Goal: Task Accomplishment & Management: Use online tool/utility

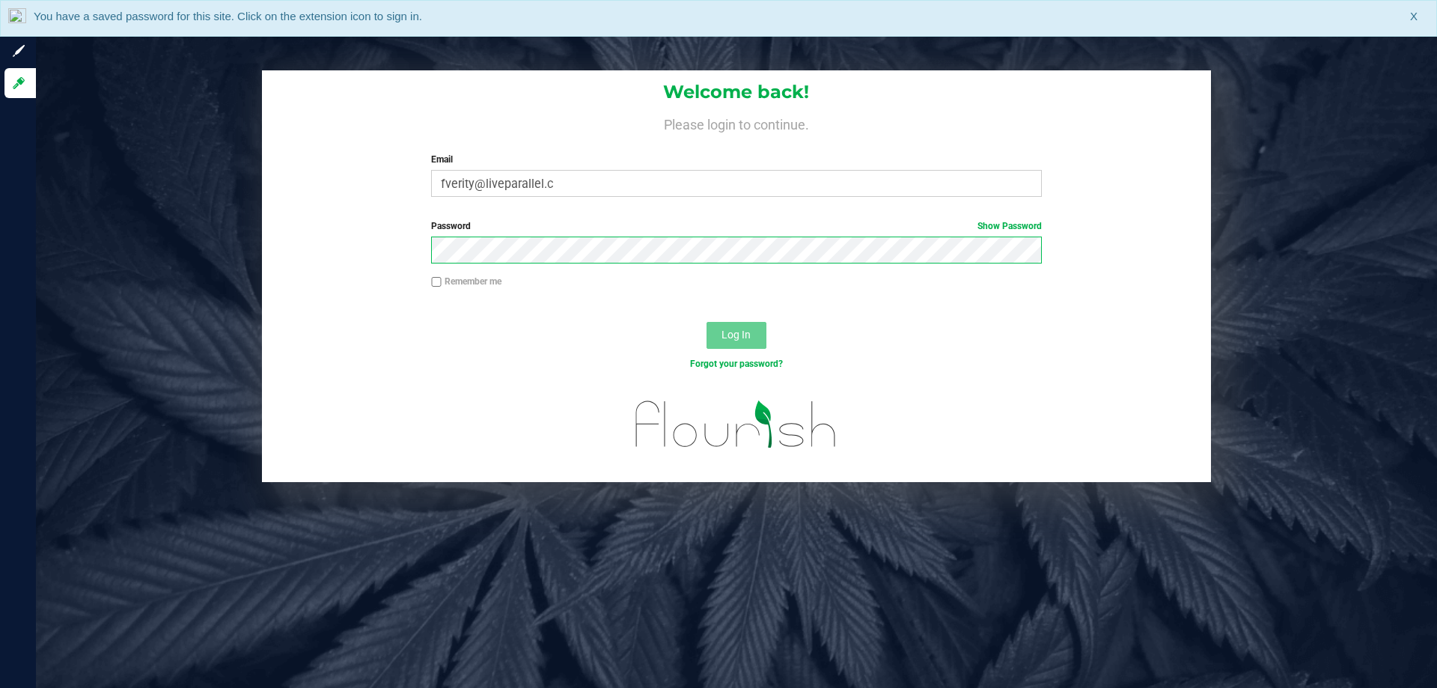
click at [707, 322] on button "Log In" at bounding box center [737, 335] width 60 height 27
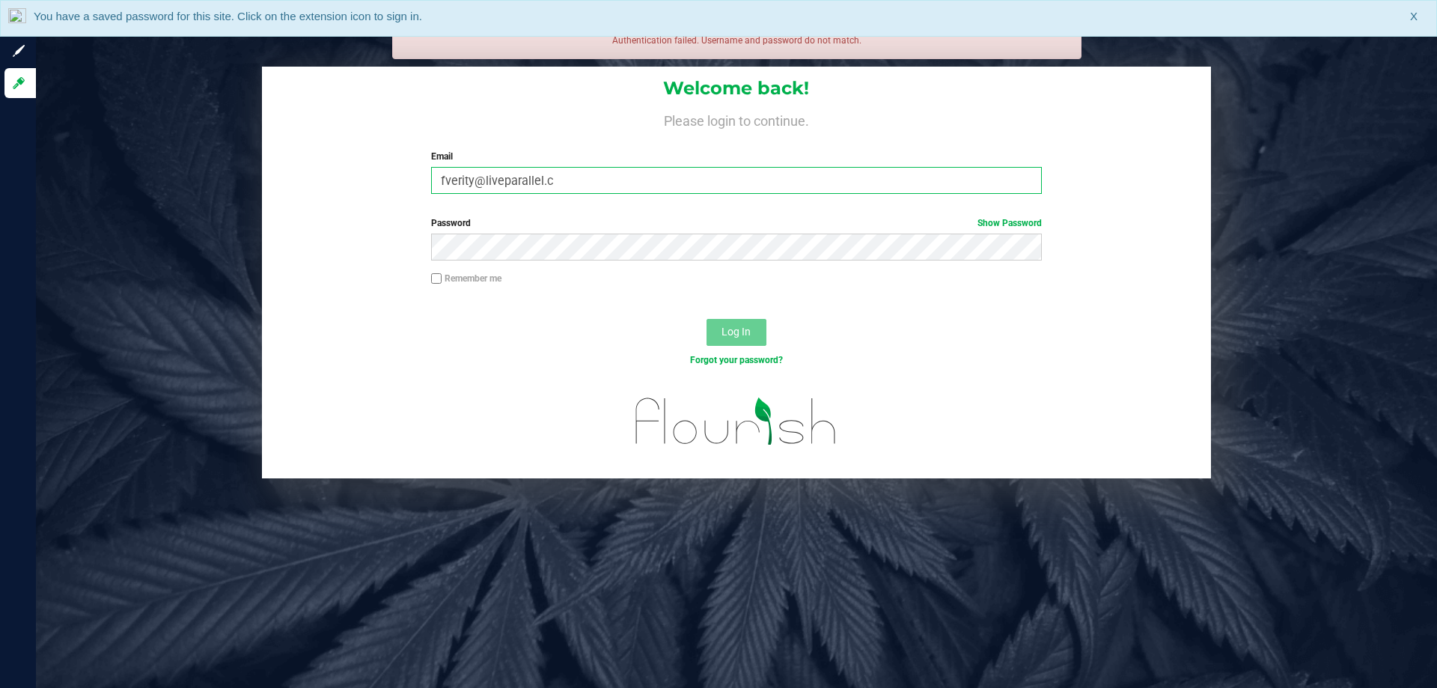
click at [552, 180] on input "fverity@liveparallel.c" at bounding box center [736, 180] width 610 height 27
type input "[EMAIL_ADDRESS][DOMAIN_NAME]"
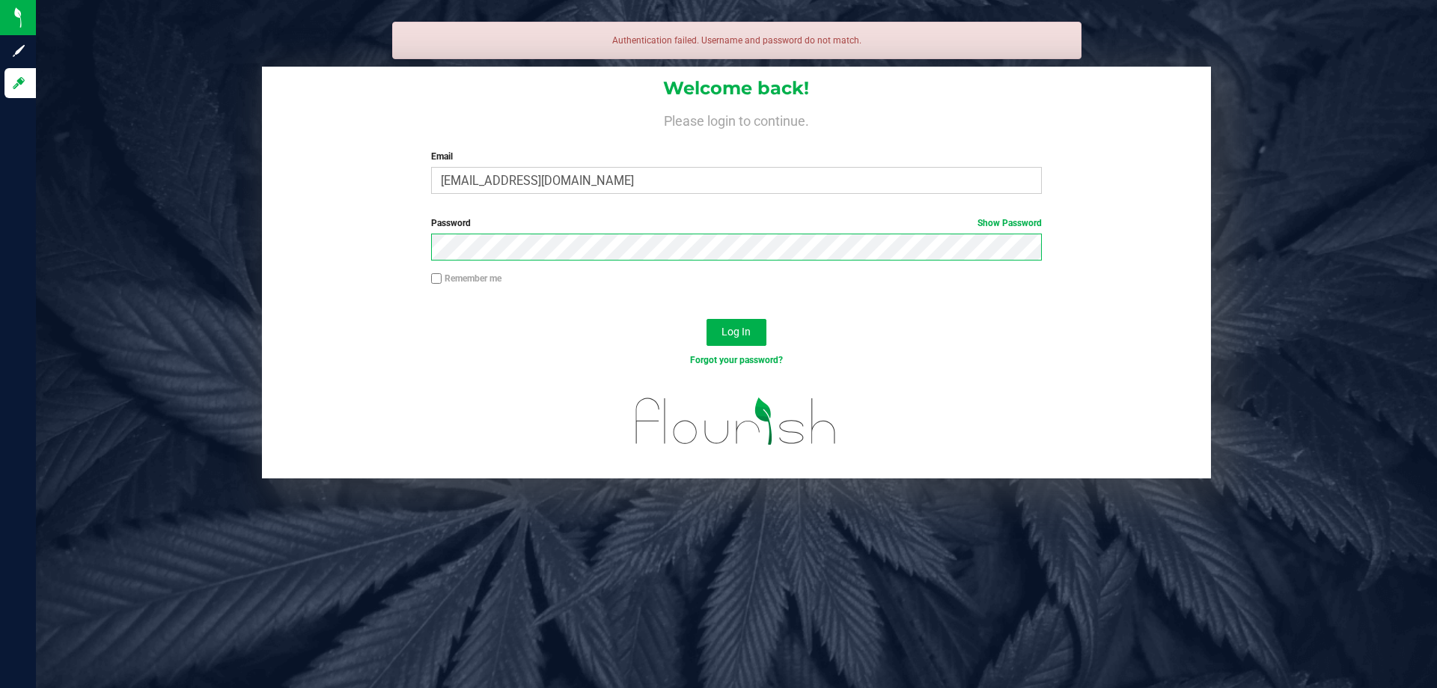
click at [707, 319] on button "Log In" at bounding box center [737, 332] width 60 height 27
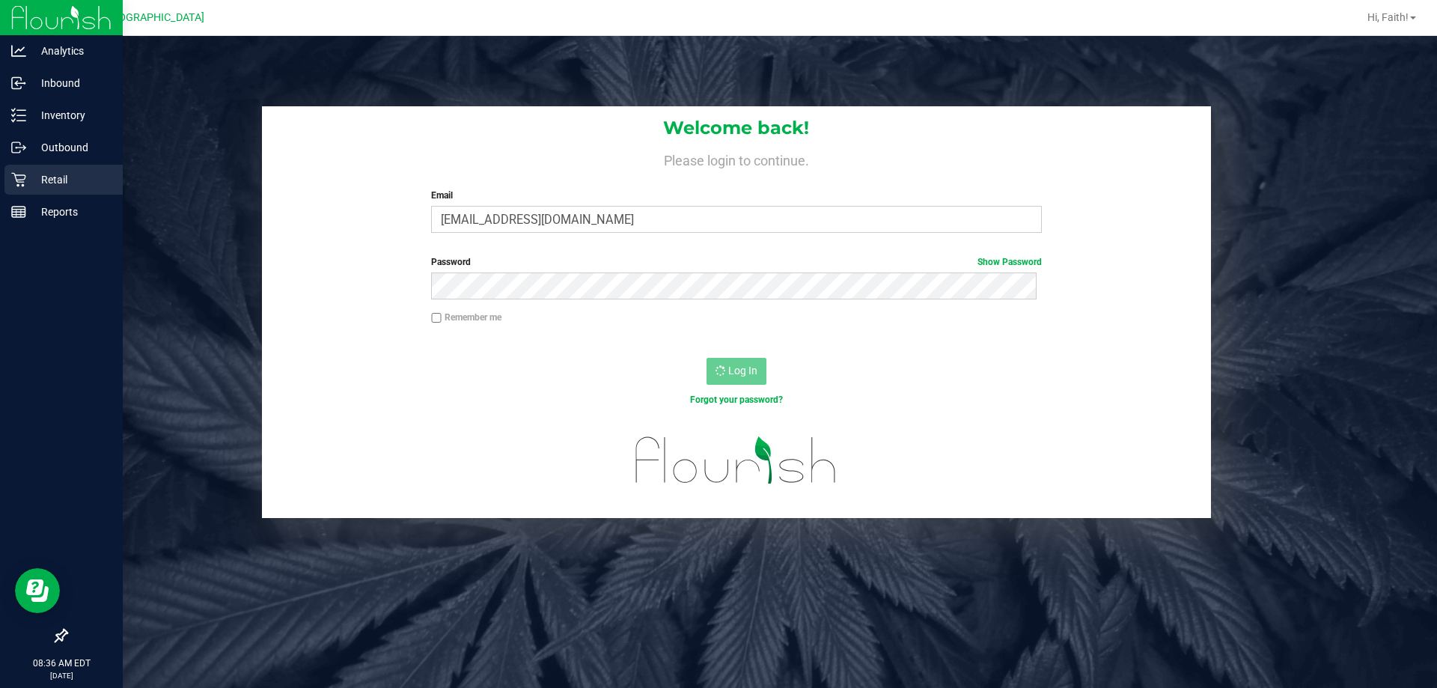
click at [22, 180] on icon at bounding box center [18, 179] width 15 height 15
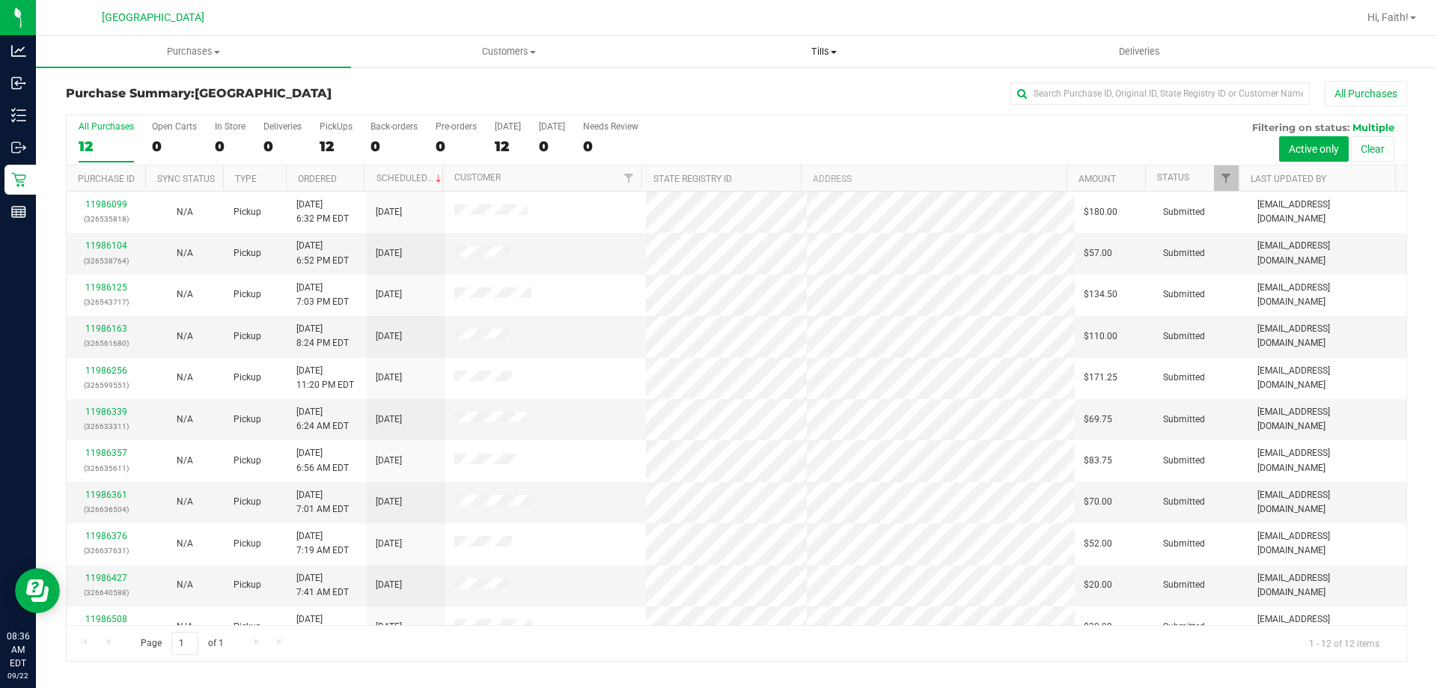
click at [802, 49] on span "Tills" at bounding box center [824, 51] width 314 height 13
click at [725, 88] on span "Manage tills" at bounding box center [716, 90] width 101 height 13
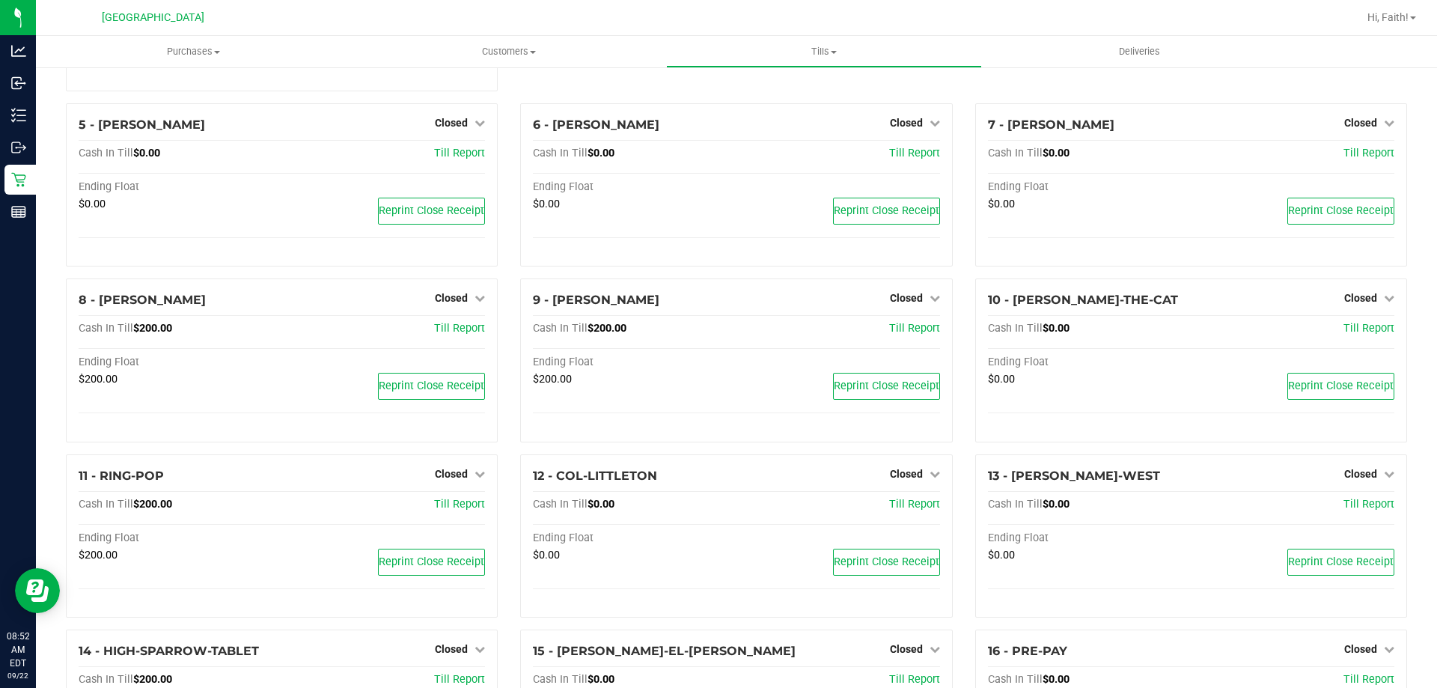
scroll to position [299, 0]
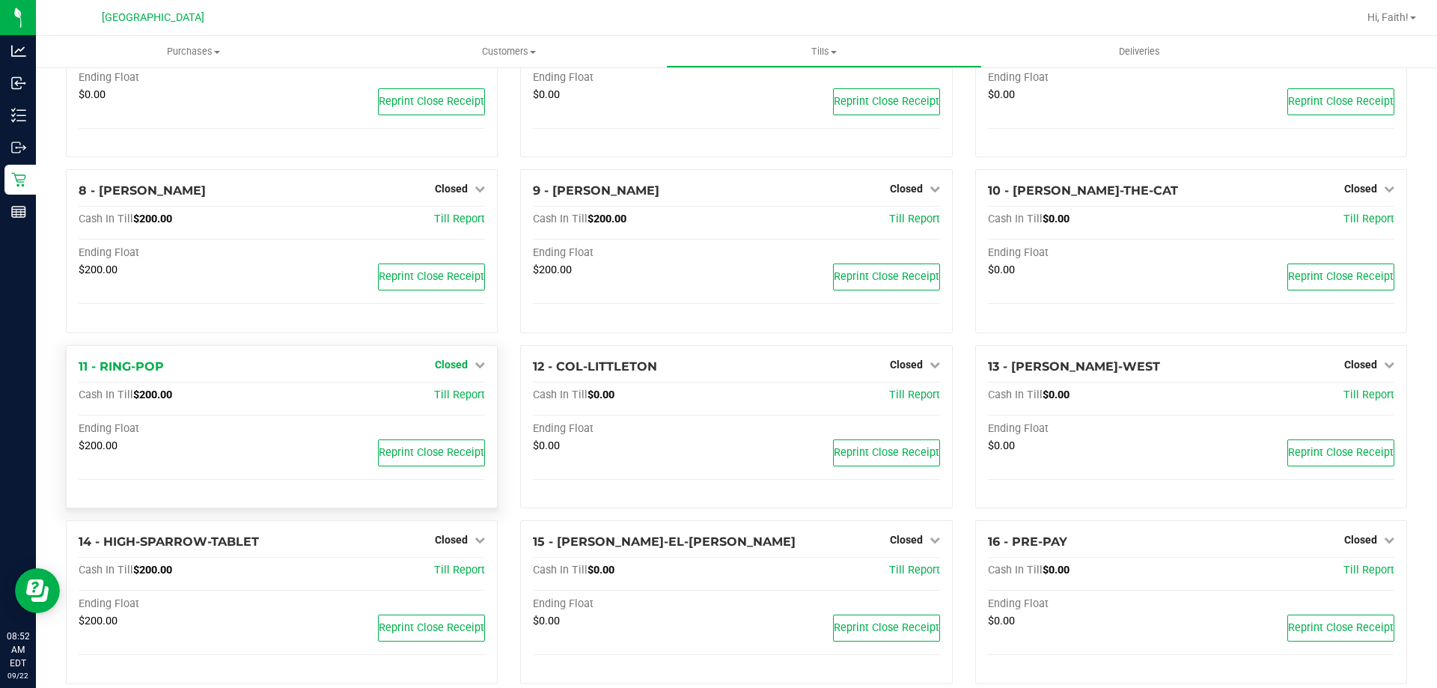
click at [448, 365] on span "Closed" at bounding box center [451, 365] width 33 height 12
click at [443, 401] on link "Open Till" at bounding box center [451, 395] width 40 height 12
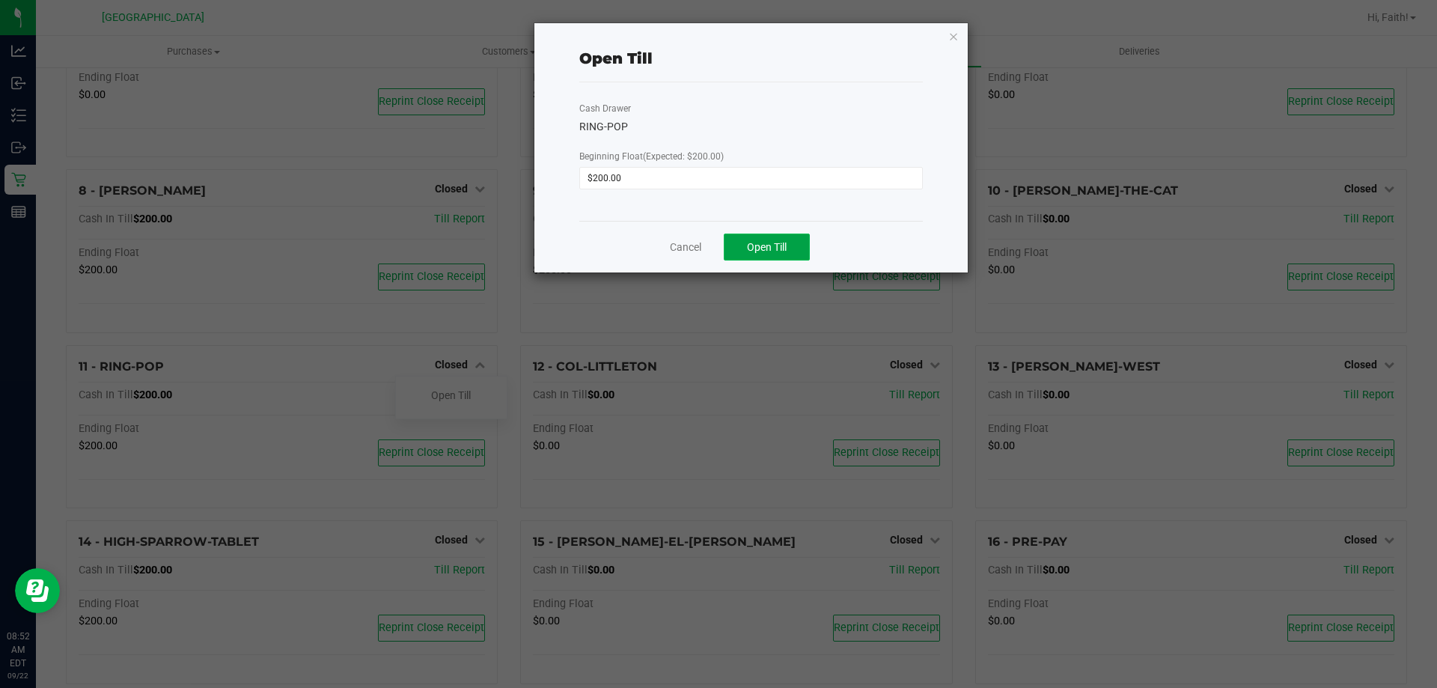
click at [751, 251] on span "Open Till" at bounding box center [767, 247] width 40 height 12
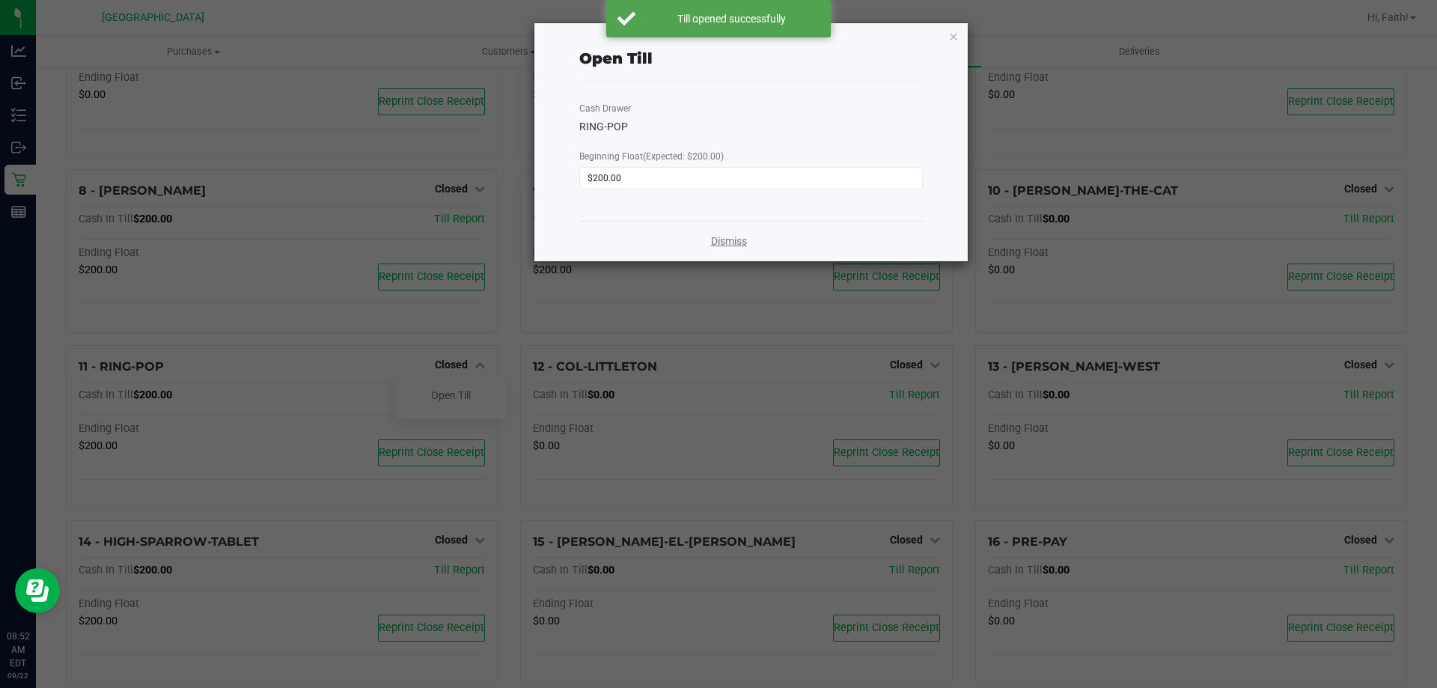
click at [726, 235] on link "Dismiss" at bounding box center [729, 242] width 36 height 16
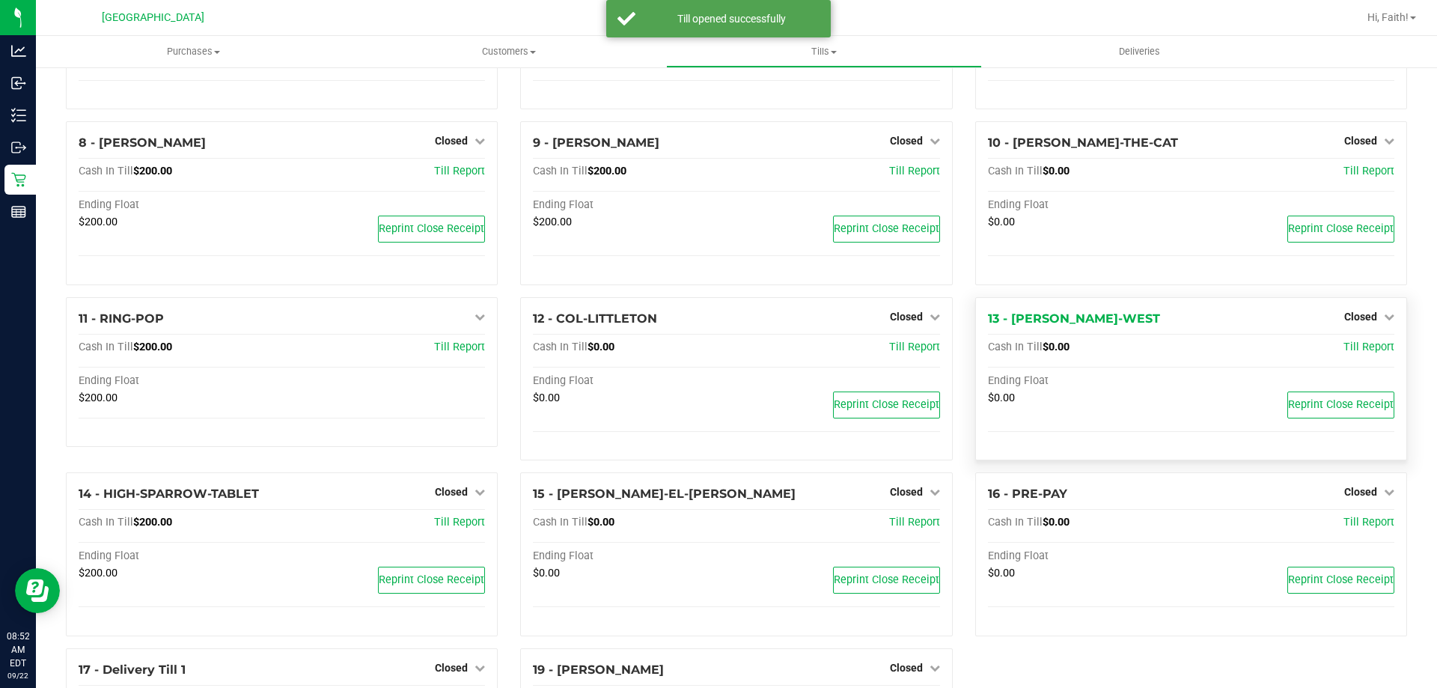
scroll to position [374, 0]
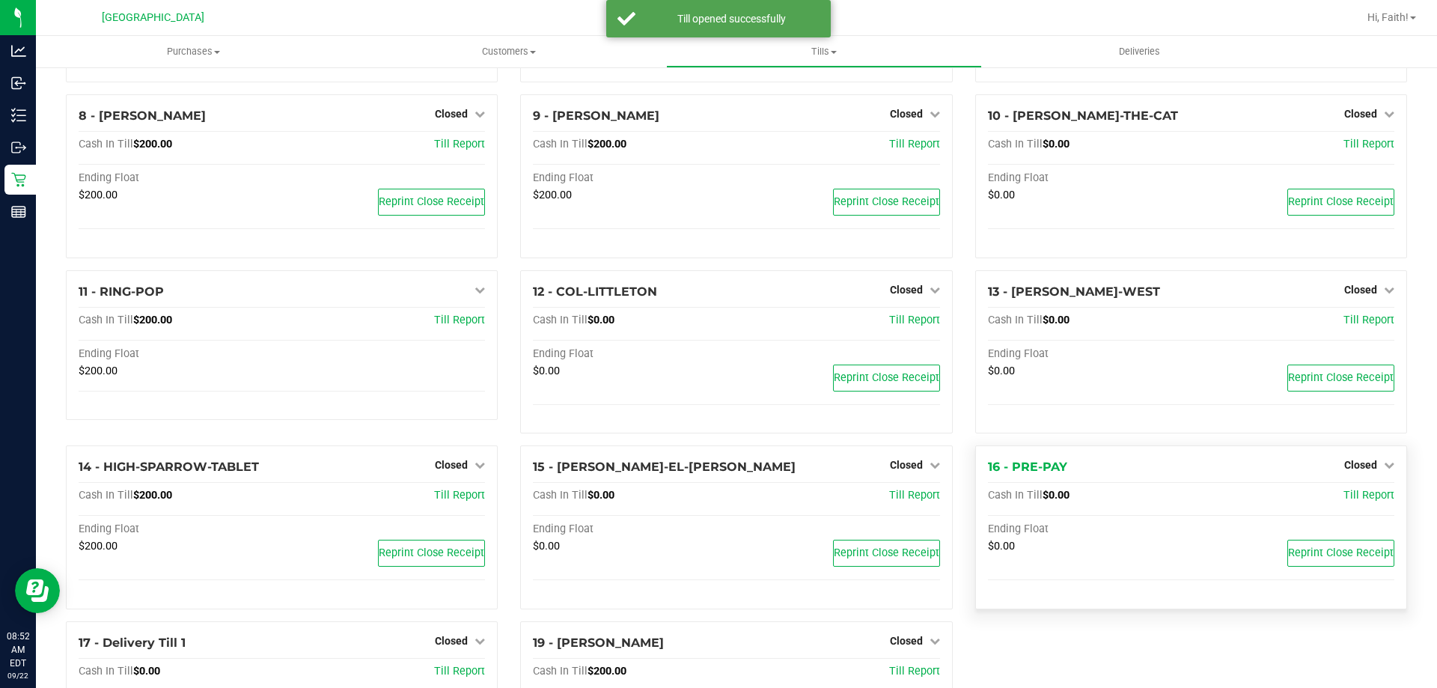
click at [1394, 460] on div "1 - Vault - [GEOGRAPHIC_DATA] WC Count Vault Cash In Vault: $4,618.60 Main: $2,…" at bounding box center [737, 252] width 1364 height 1090
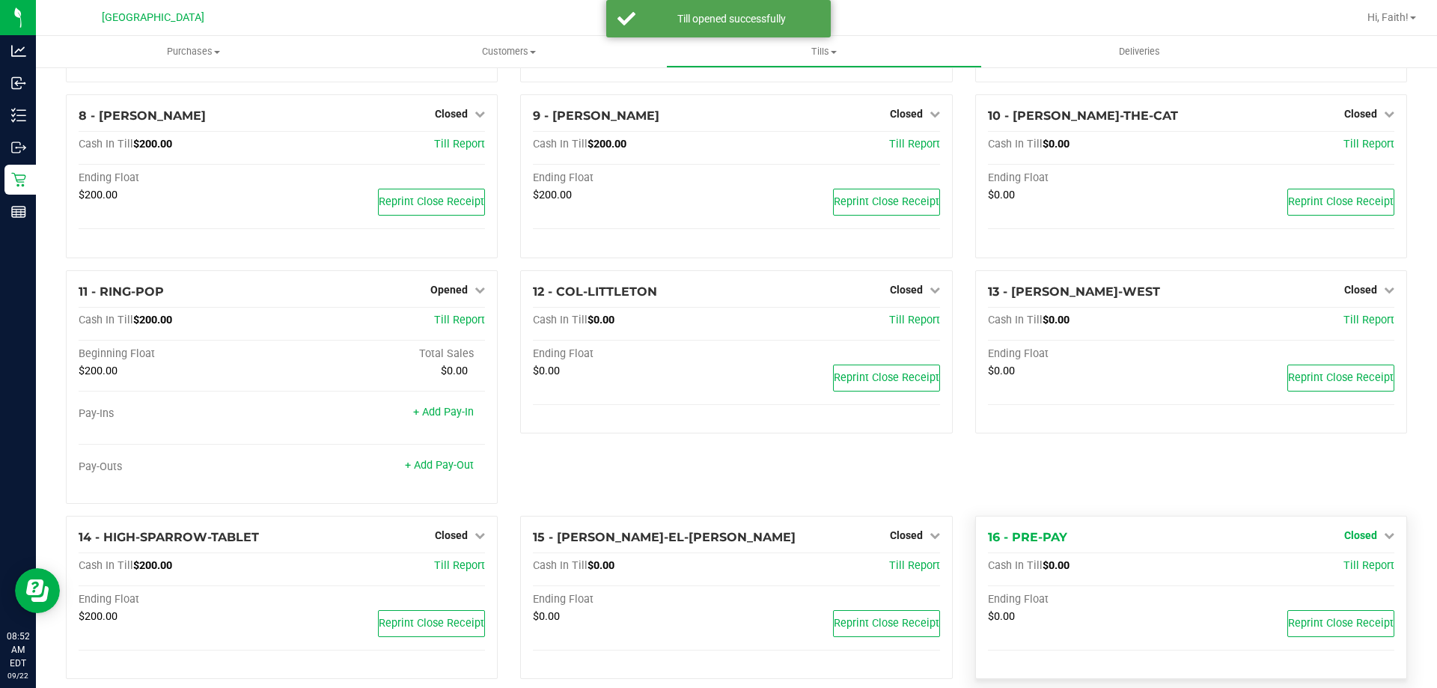
click at [1351, 540] on span "Closed" at bounding box center [1360, 535] width 33 height 12
click at [1352, 570] on link "Open Till" at bounding box center [1360, 566] width 40 height 12
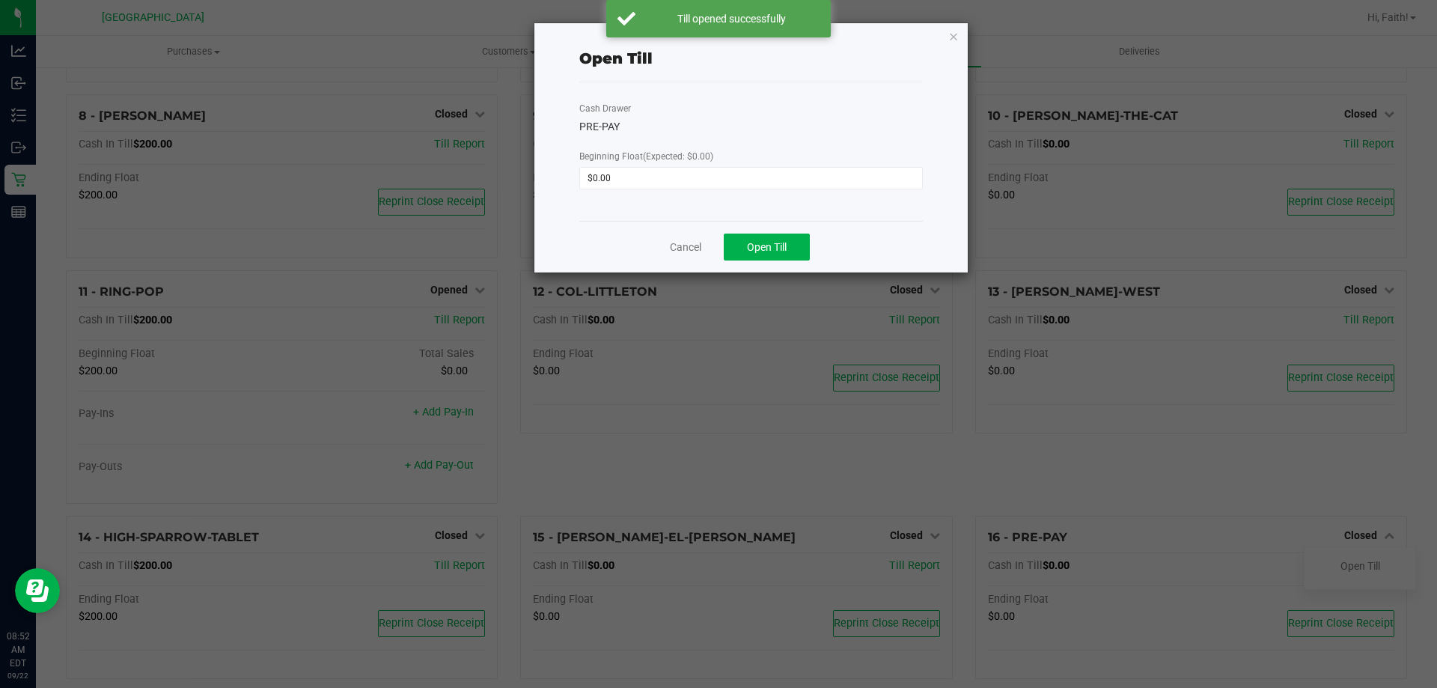
click at [757, 273] on ngb-modal-window "Open Till Cash Drawer PRE-PAY Beginning Float (Expected: $0.00) $0.00 Cancel Op…" at bounding box center [724, 344] width 1448 height 688
click at [750, 261] on div "Cancel Open Till" at bounding box center [751, 247] width 344 height 52
click at [749, 257] on button "Open Till" at bounding box center [767, 247] width 86 height 27
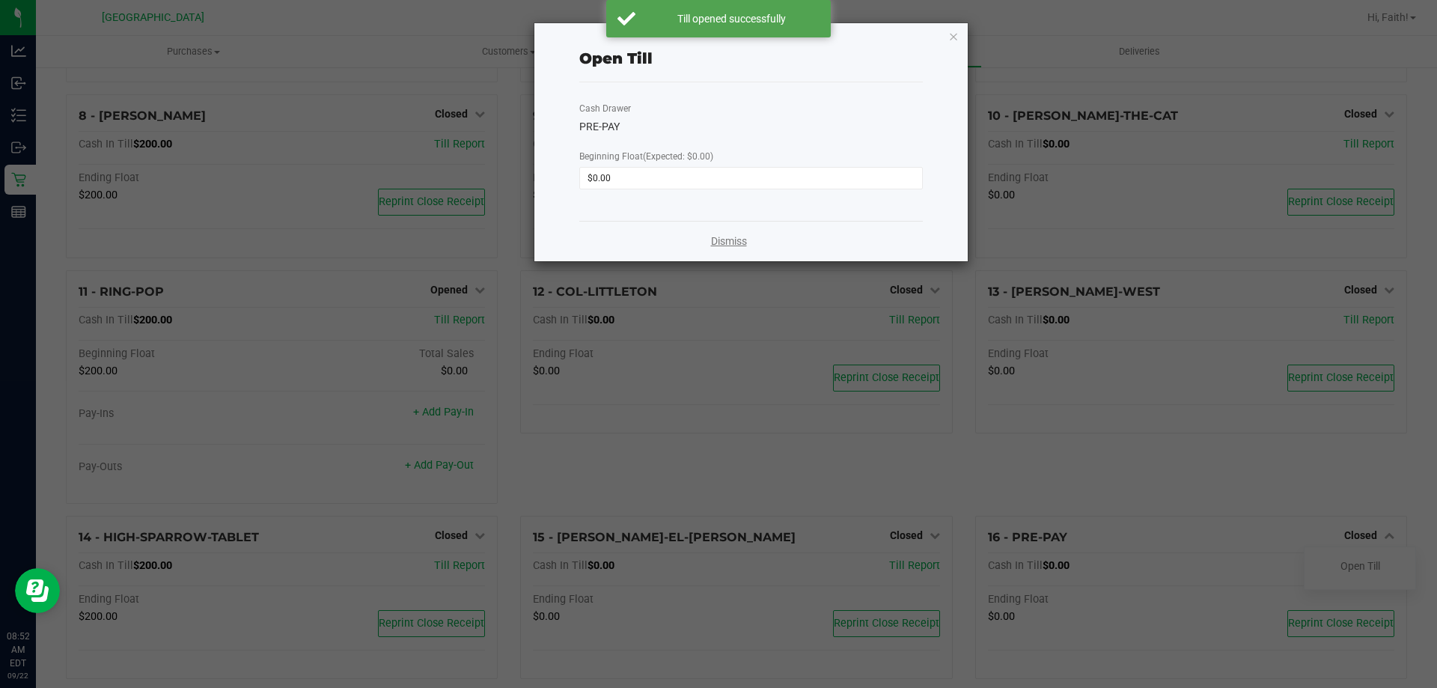
click at [721, 237] on link "Dismiss" at bounding box center [729, 242] width 36 height 16
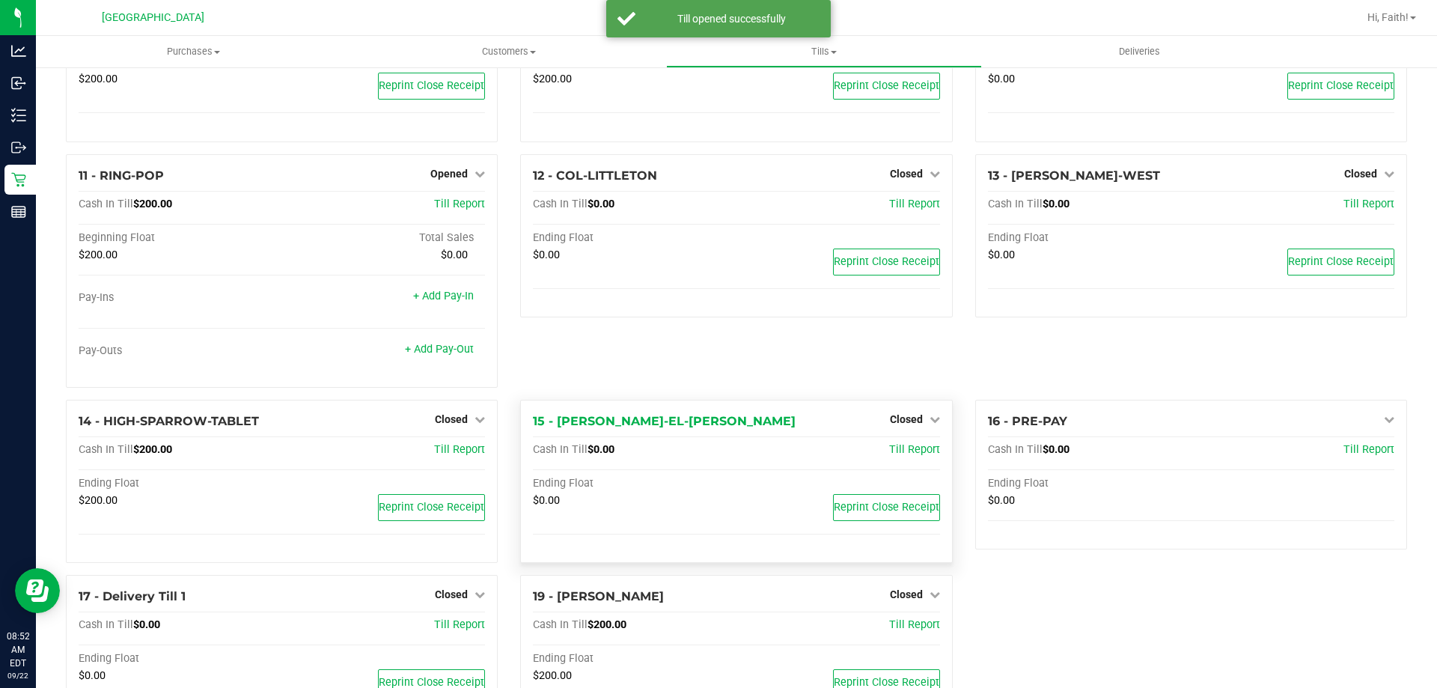
scroll to position [570, 0]
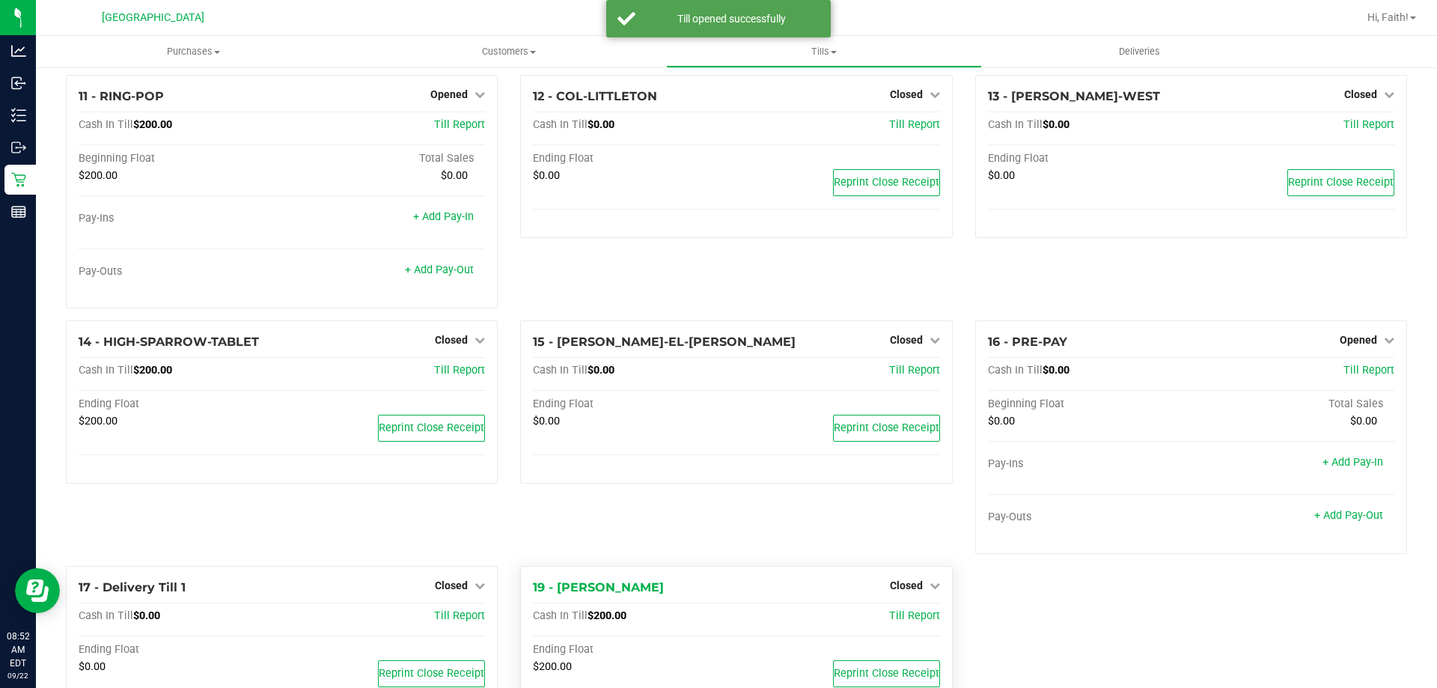
click at [901, 579] on div "Closed" at bounding box center [915, 585] width 50 height 18
click at [906, 588] on span "Closed" at bounding box center [906, 585] width 33 height 12
click at [897, 614] on link "Open Till" at bounding box center [906, 616] width 40 height 12
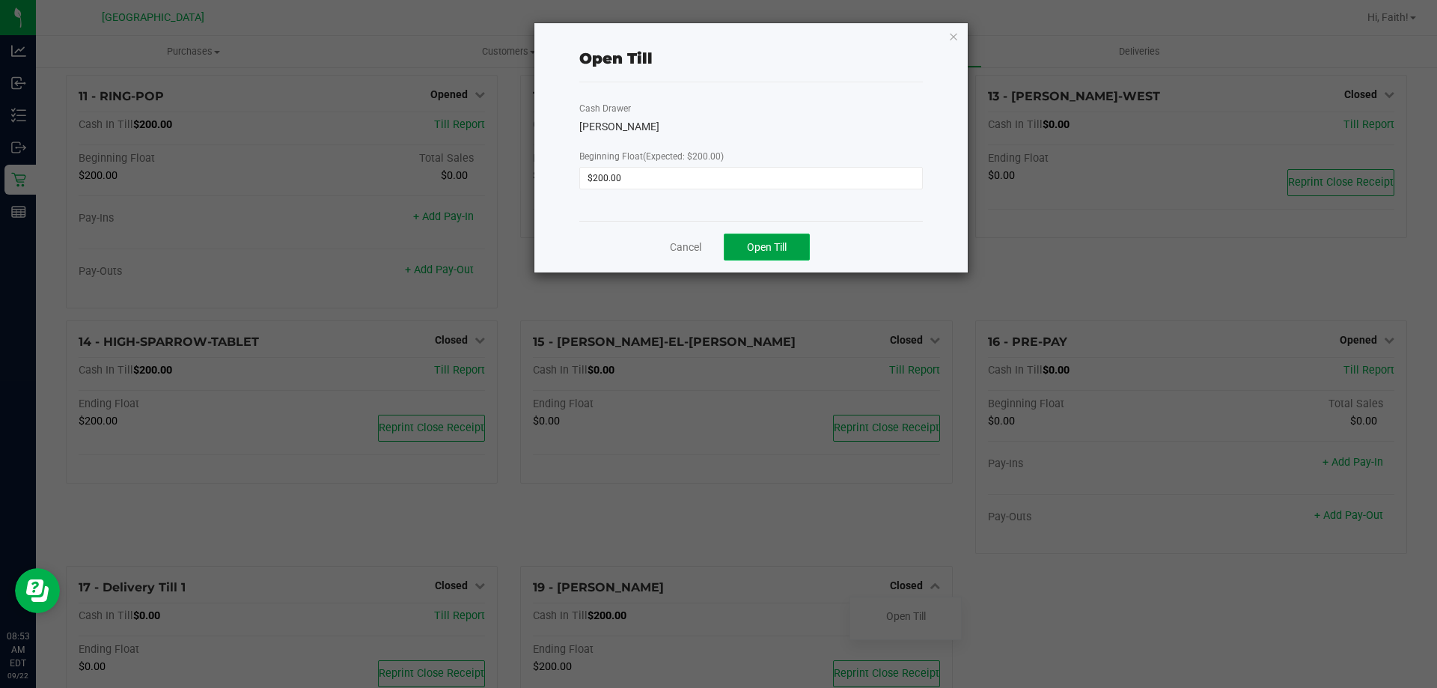
click at [760, 248] on span "Open Till" at bounding box center [767, 247] width 40 height 12
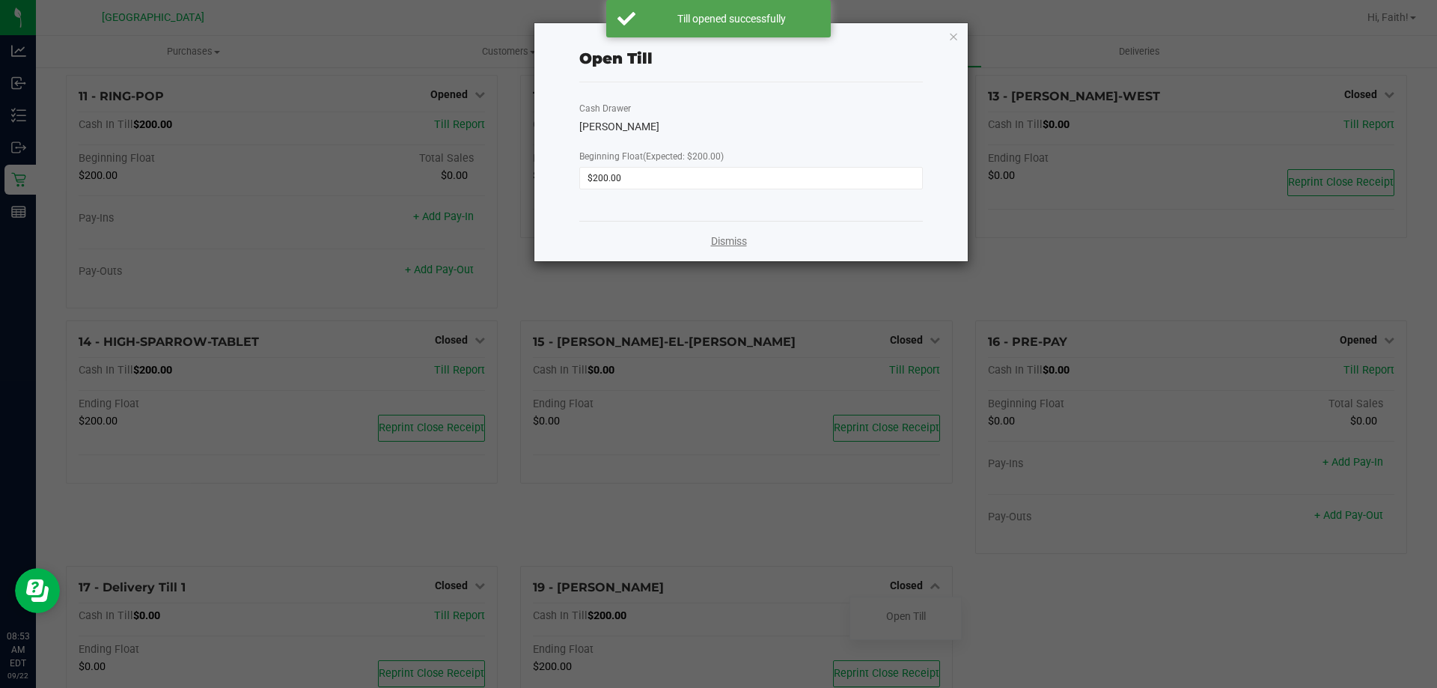
click at [728, 236] on link "Dismiss" at bounding box center [729, 242] width 36 height 16
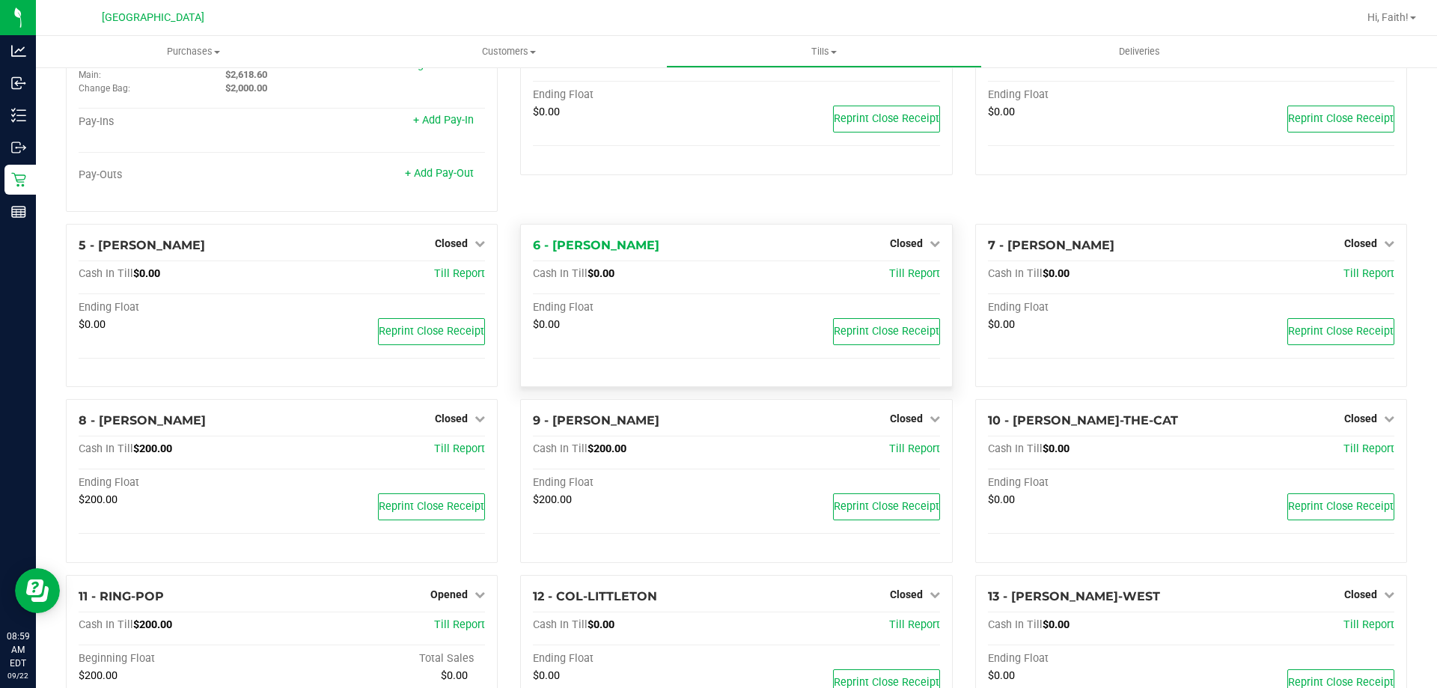
scroll to position [0, 0]
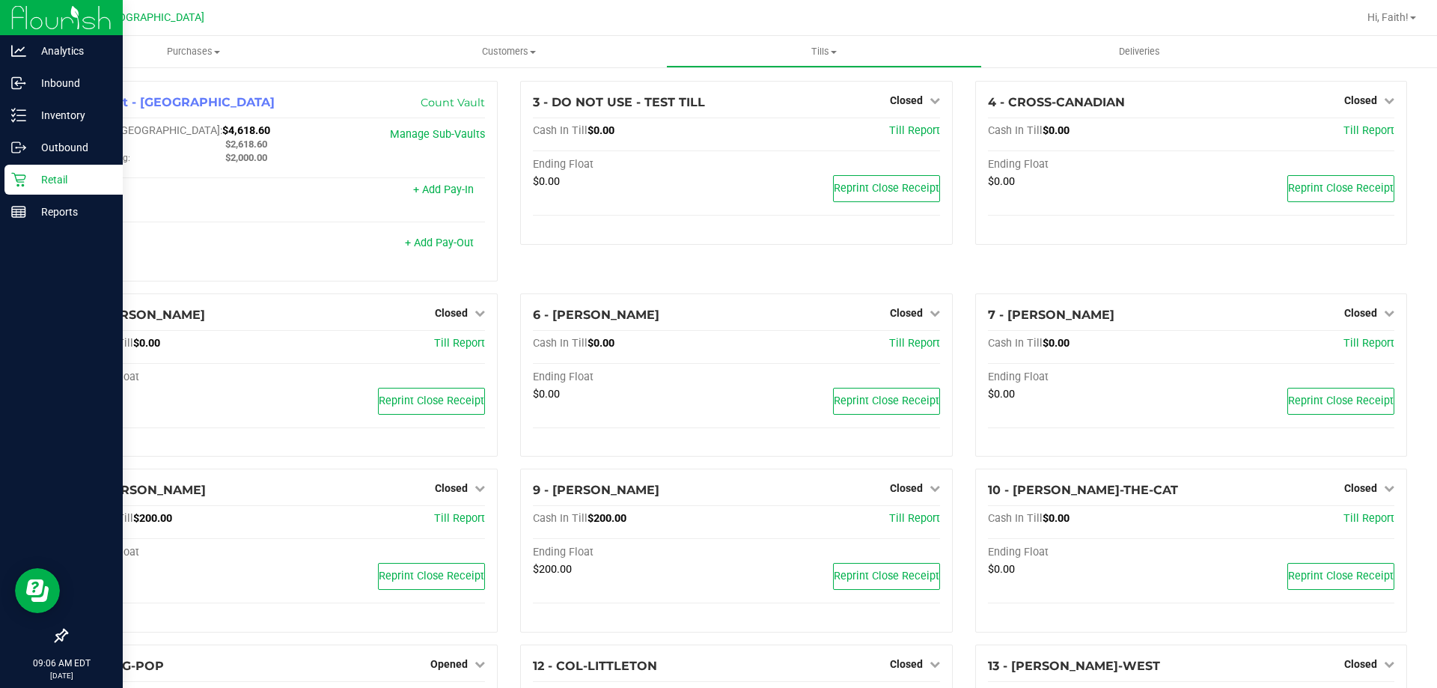
click at [30, 179] on p "Retail" at bounding box center [71, 180] width 90 height 18
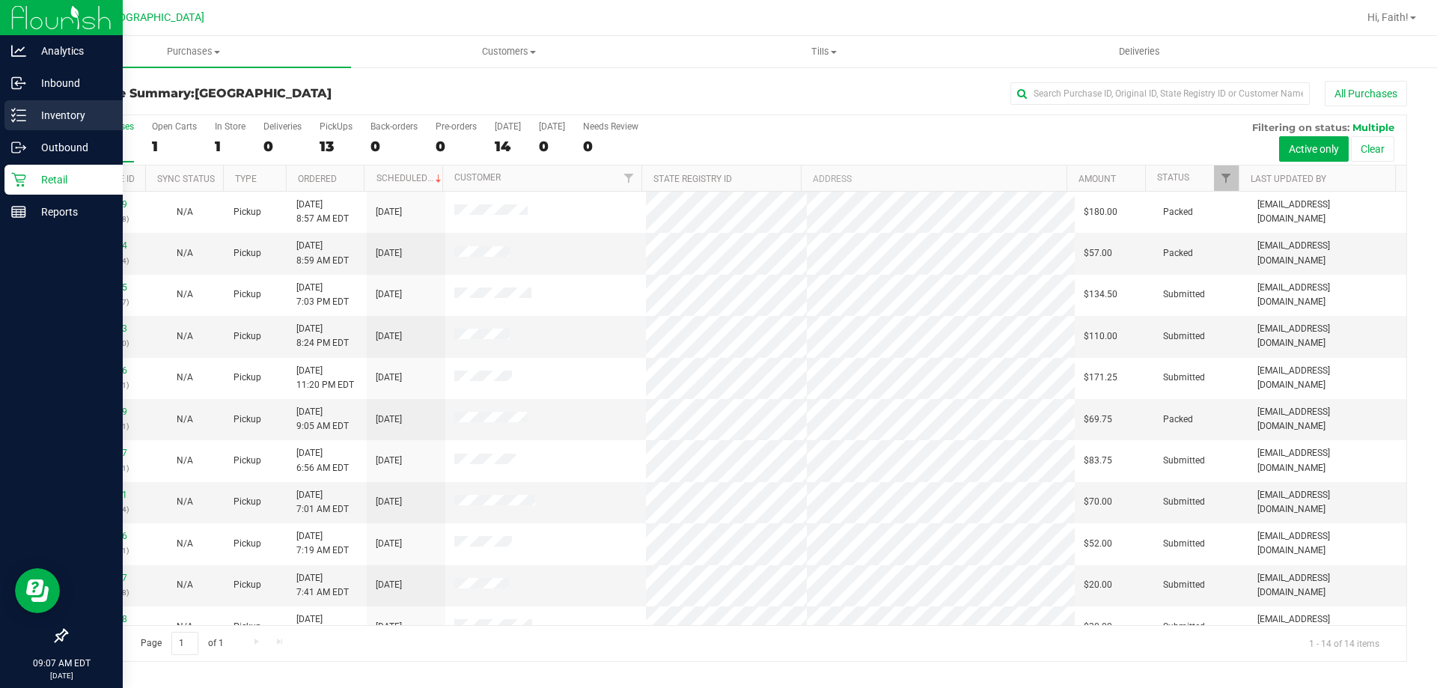
click at [20, 113] on icon at bounding box center [18, 115] width 15 height 15
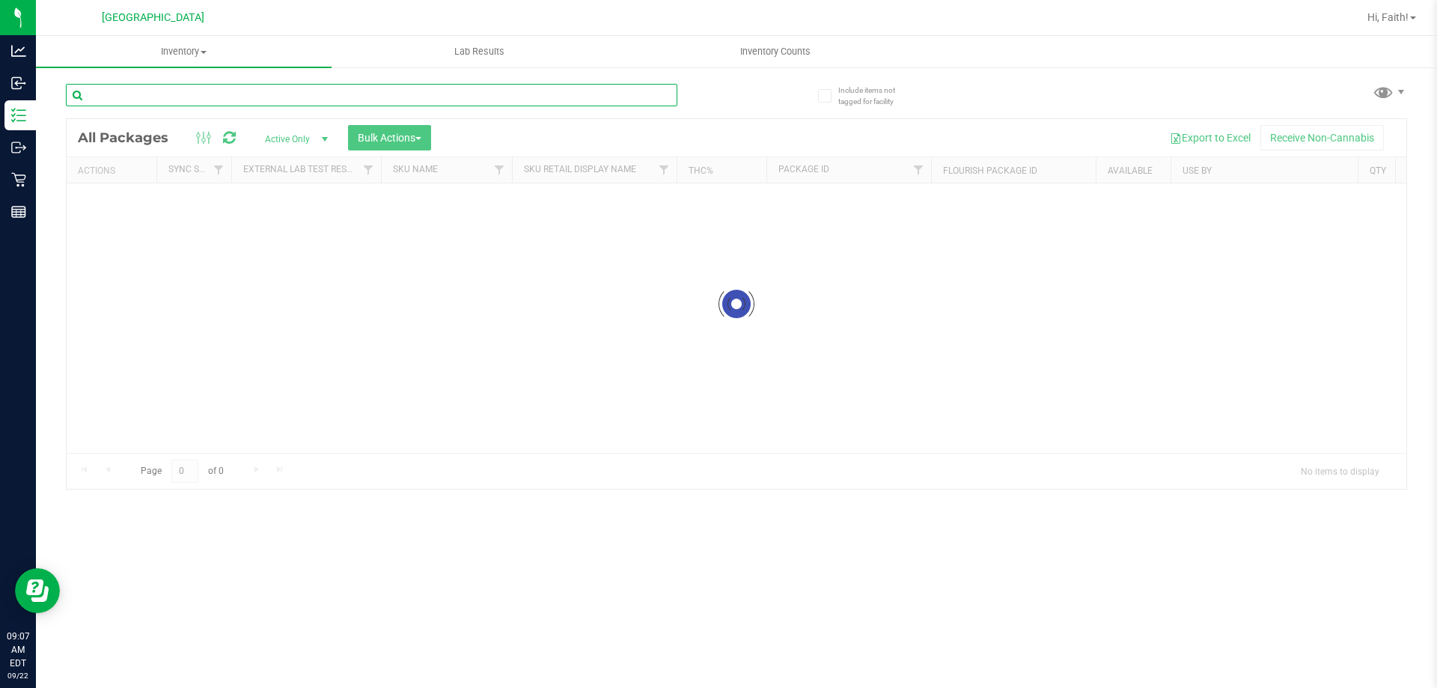
click at [421, 94] on input "text" at bounding box center [371, 95] width 611 height 22
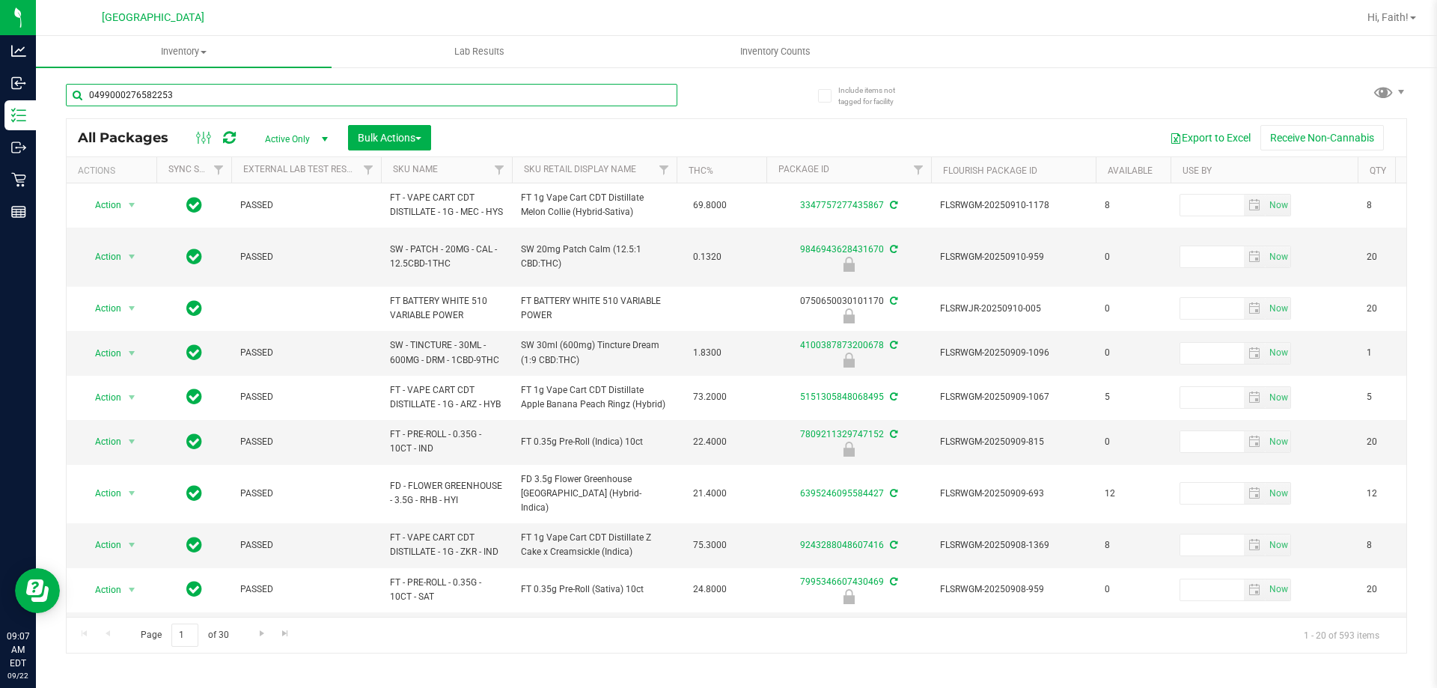
type input "0499000276582253"
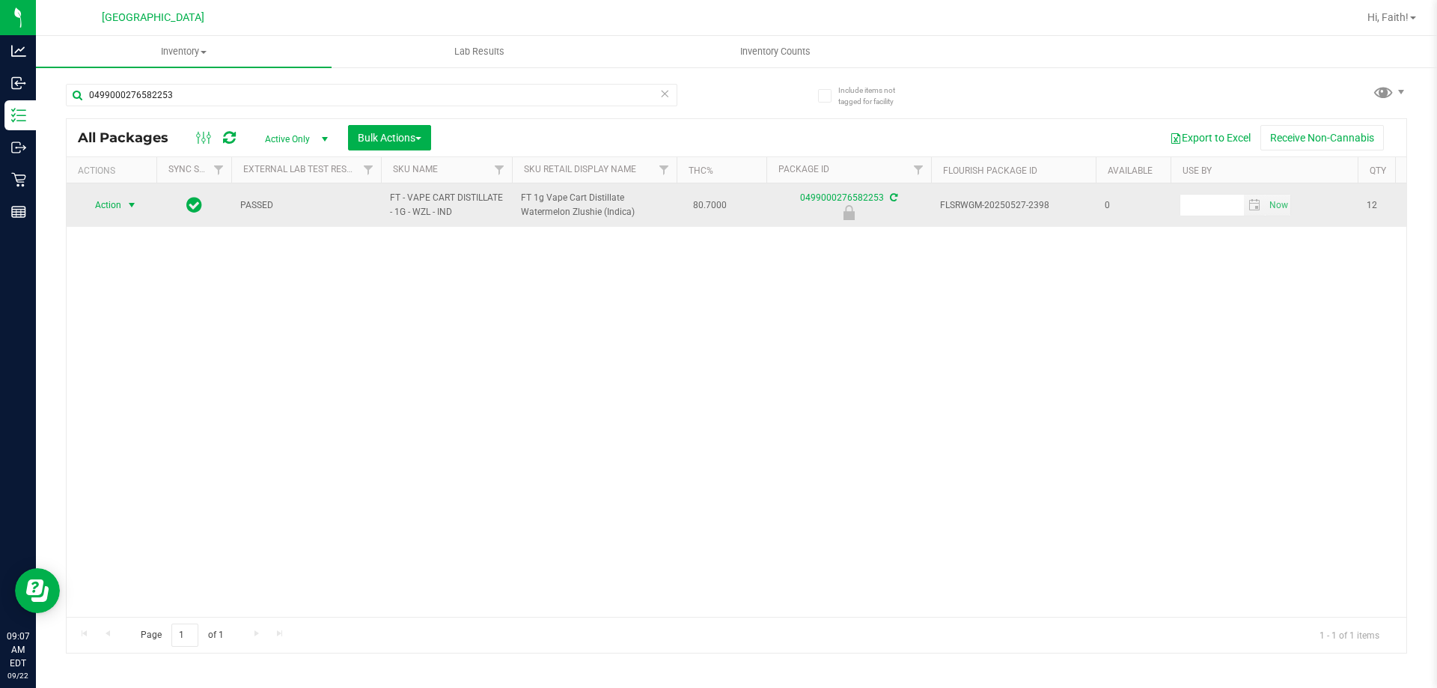
click at [108, 204] on span "Action" at bounding box center [102, 205] width 40 height 21
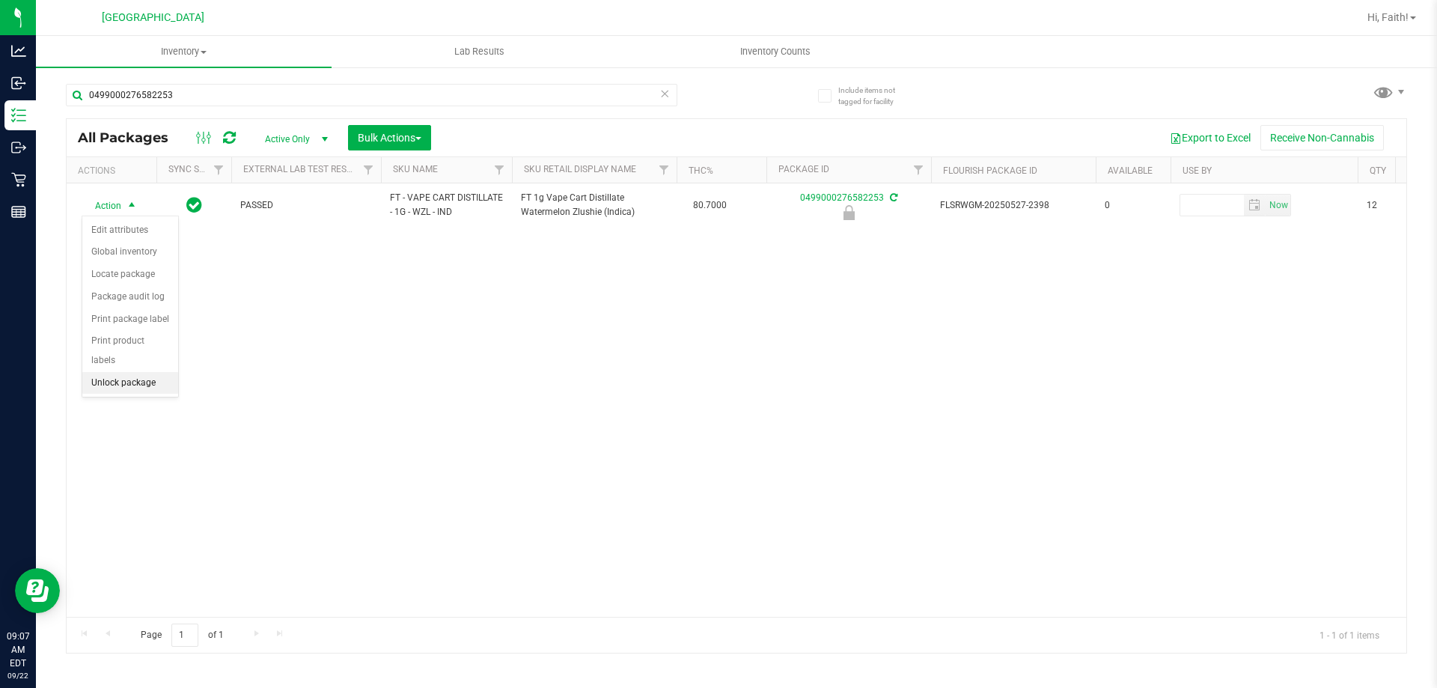
click at [118, 372] on li "Unlock package" at bounding box center [130, 383] width 96 height 22
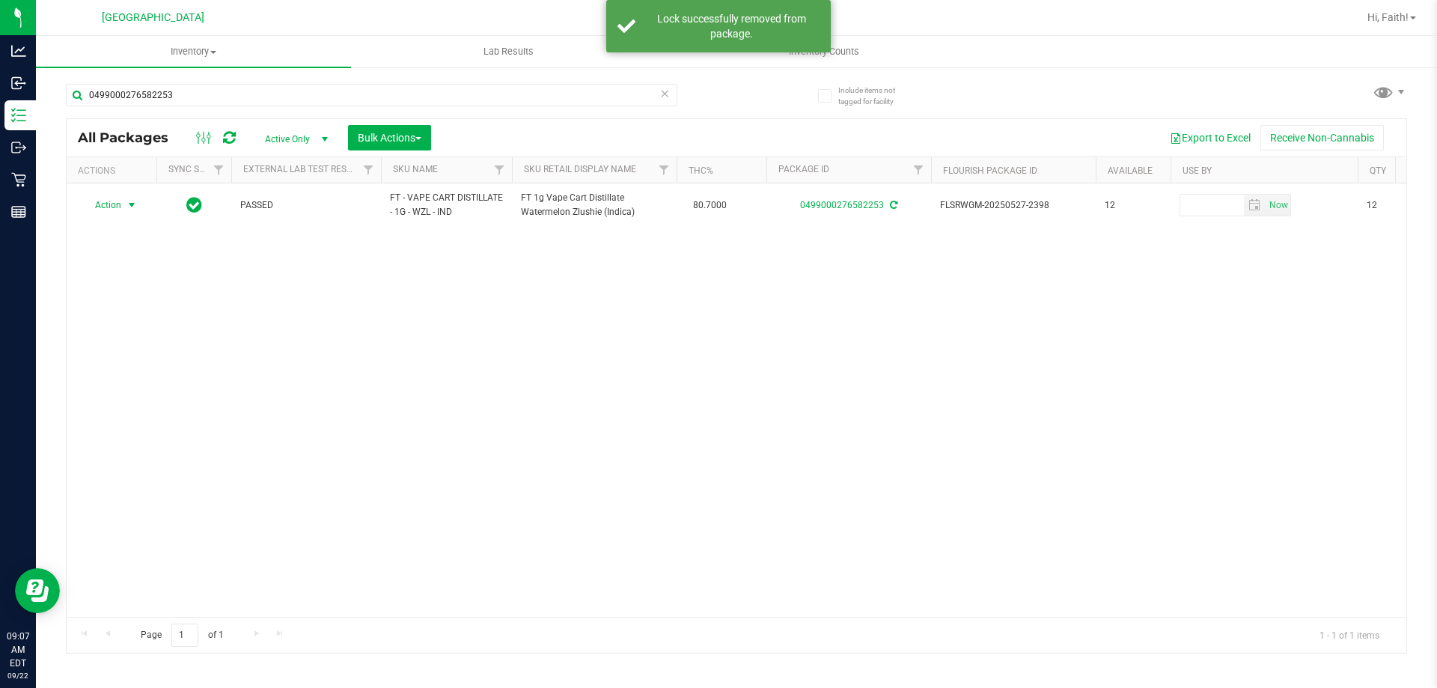
click at [115, 204] on span "Action" at bounding box center [102, 205] width 40 height 21
click at [116, 389] on li "Print package label" at bounding box center [140, 386] width 116 height 22
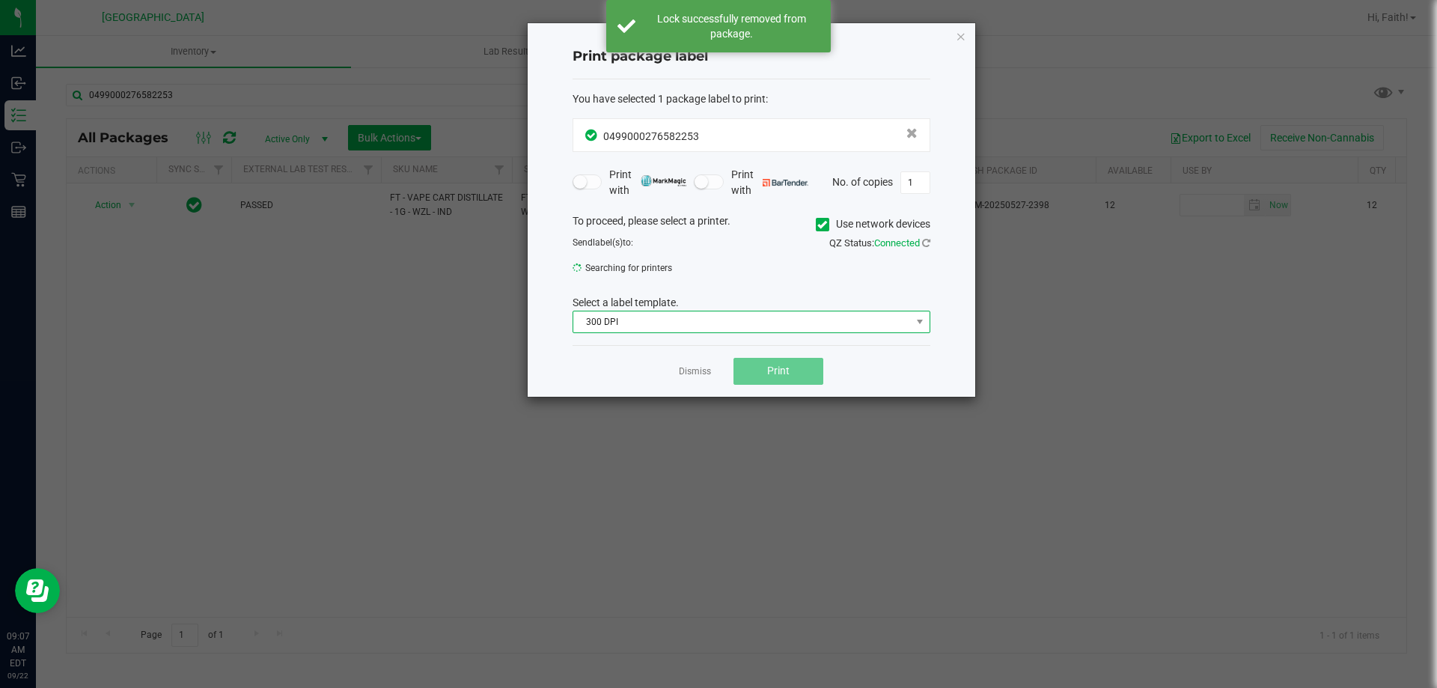
click at [603, 323] on span "300 DPI" at bounding box center [742, 321] width 338 height 21
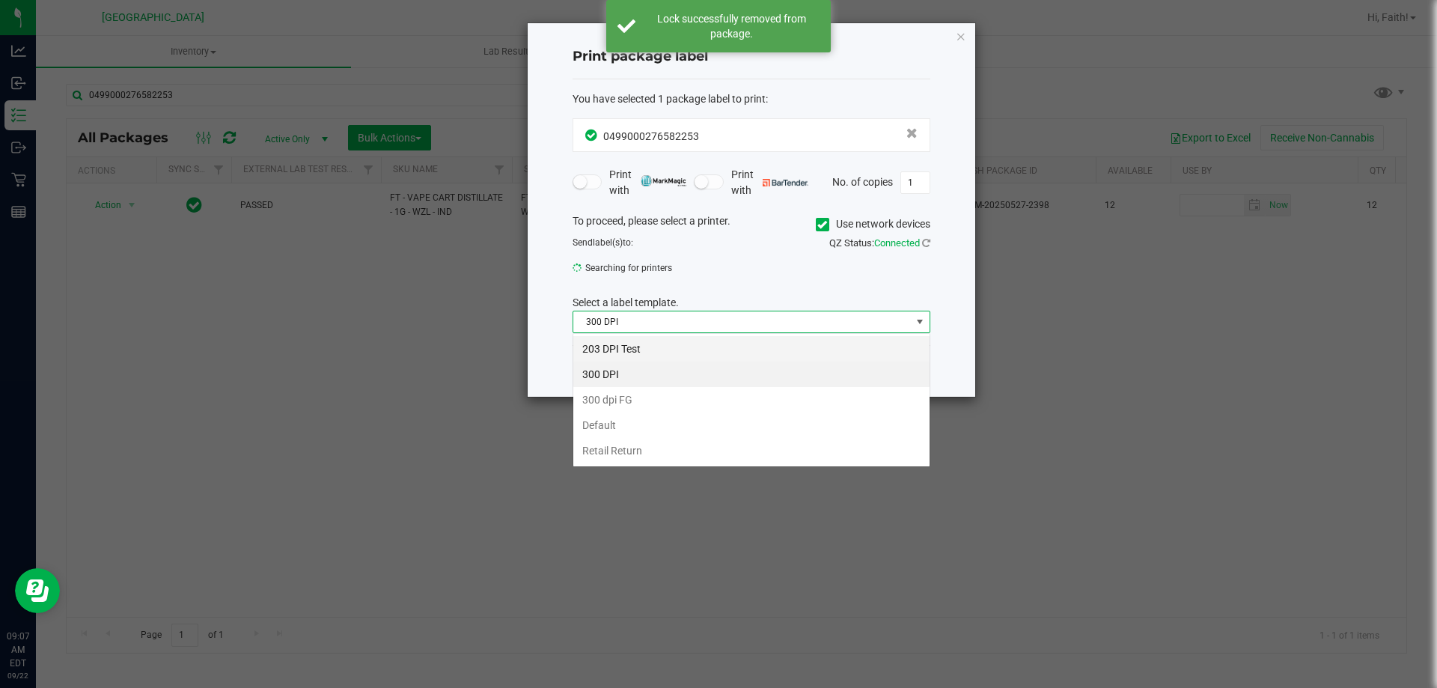
scroll to position [22, 358]
click at [606, 341] on li "203 DPI Test" at bounding box center [751, 348] width 356 height 25
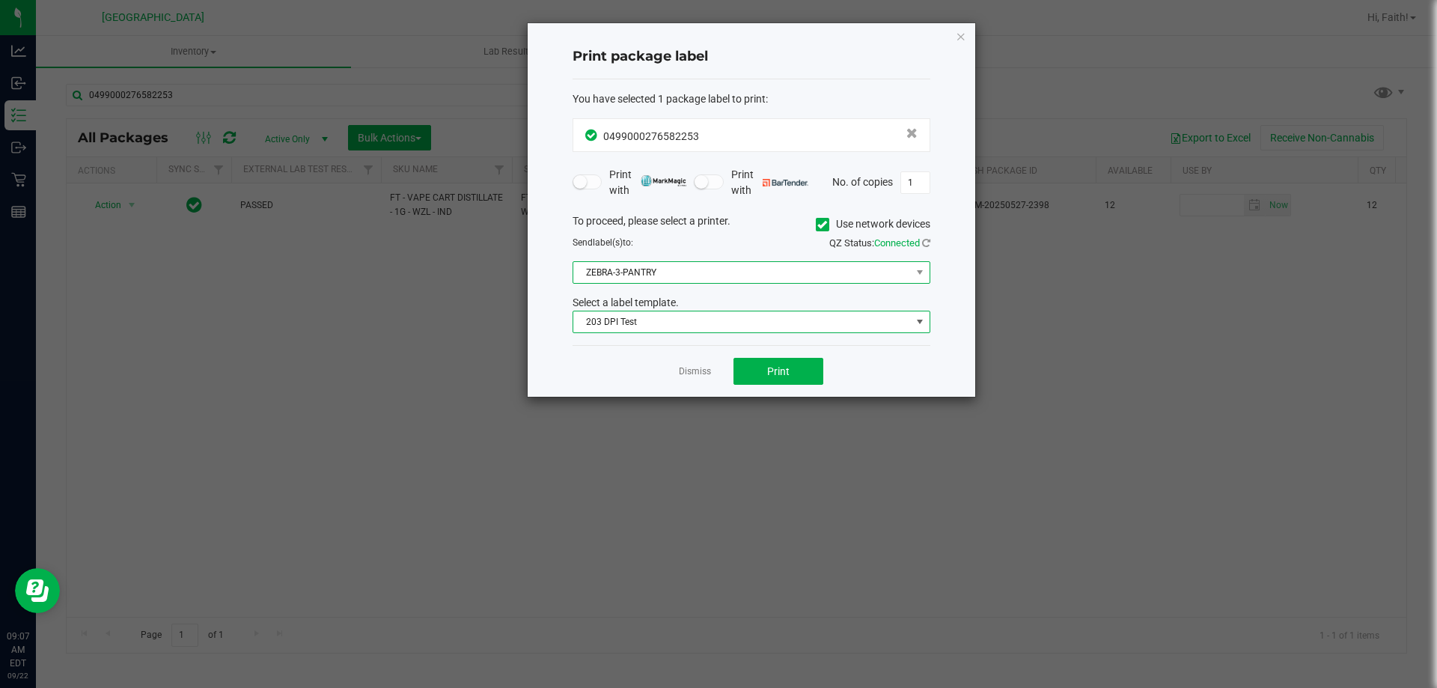
click at [630, 275] on span "ZEBRA-3-PANTRY" at bounding box center [742, 272] width 338 height 21
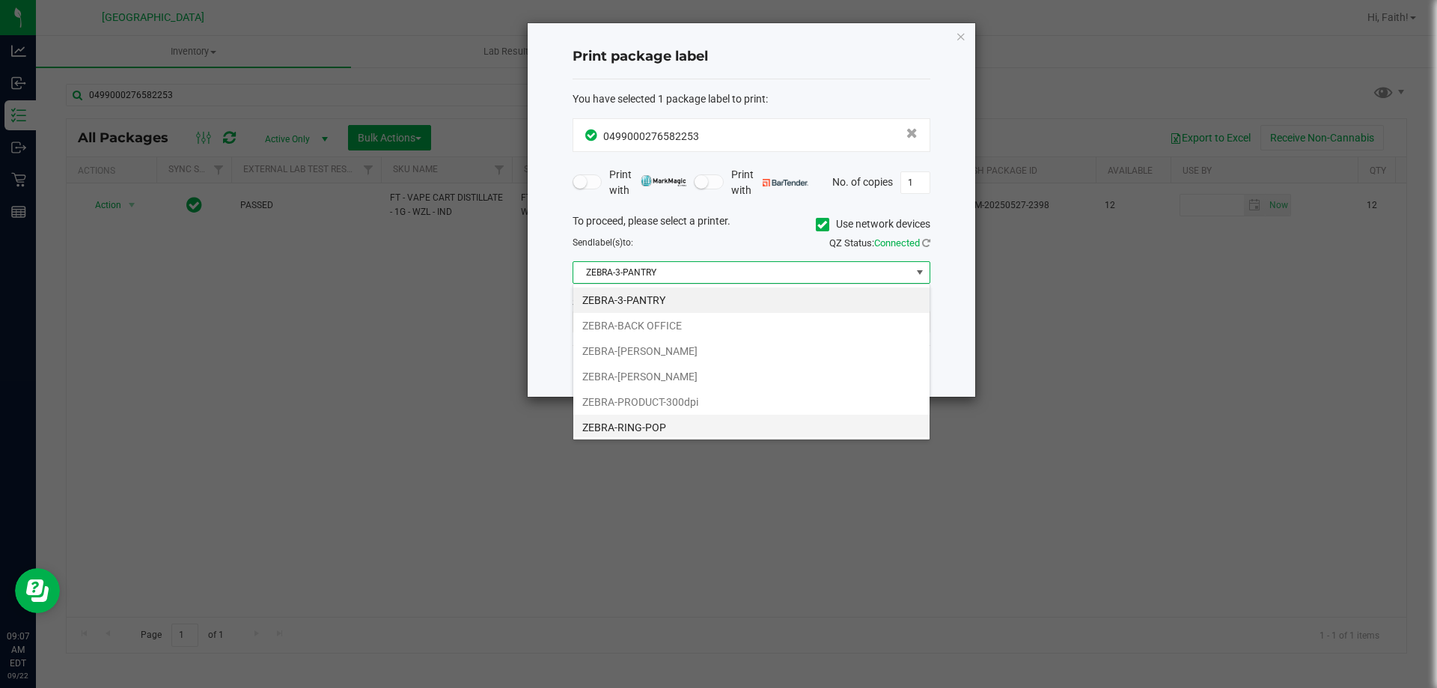
click at [657, 427] on li "ZEBRA-RING-POP" at bounding box center [751, 427] width 356 height 25
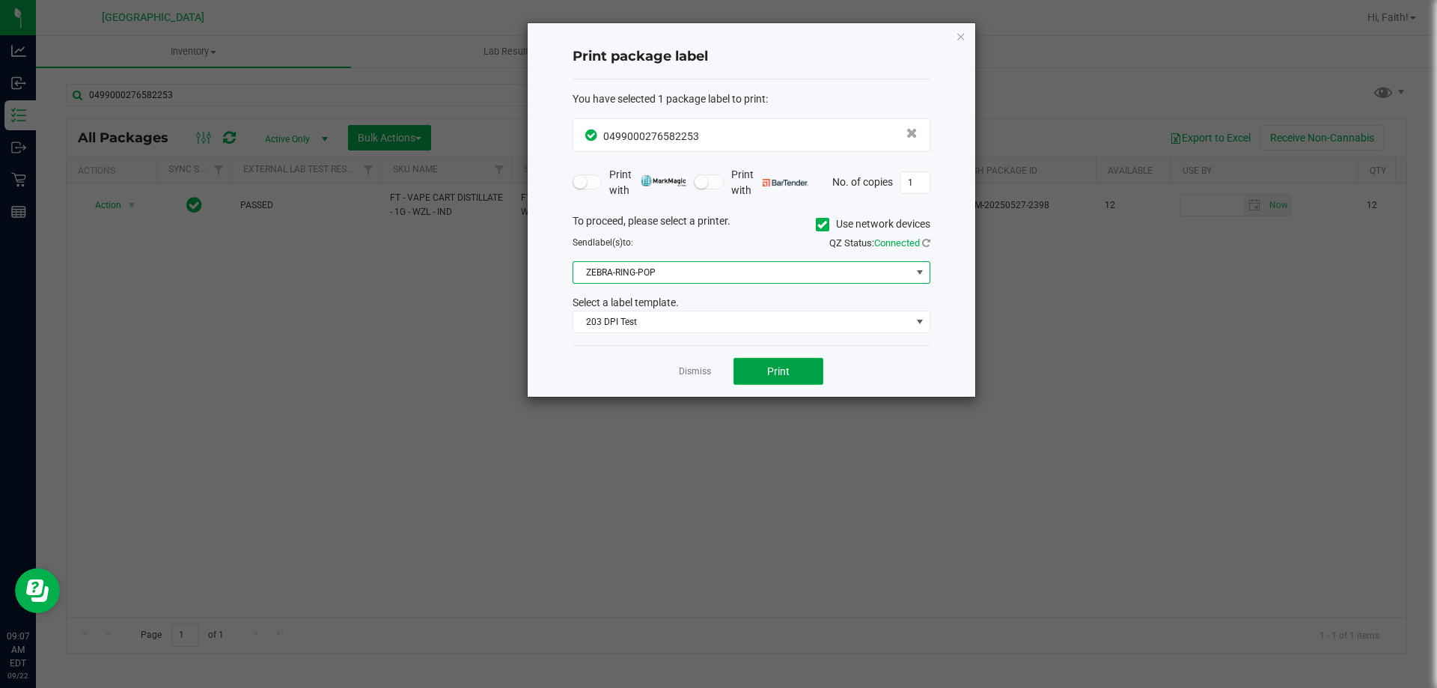
click at [745, 368] on button "Print" at bounding box center [778, 371] width 90 height 27
